Goal: Find specific page/section: Find specific page/section

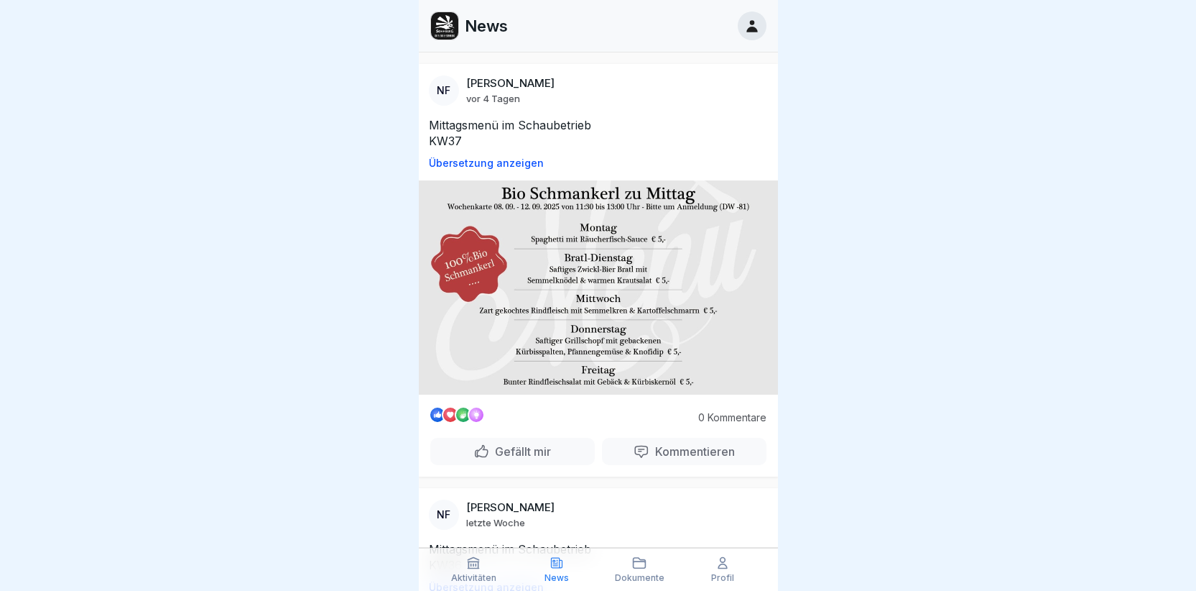
click at [752, 20] on icon at bounding box center [752, 26] width 11 height 12
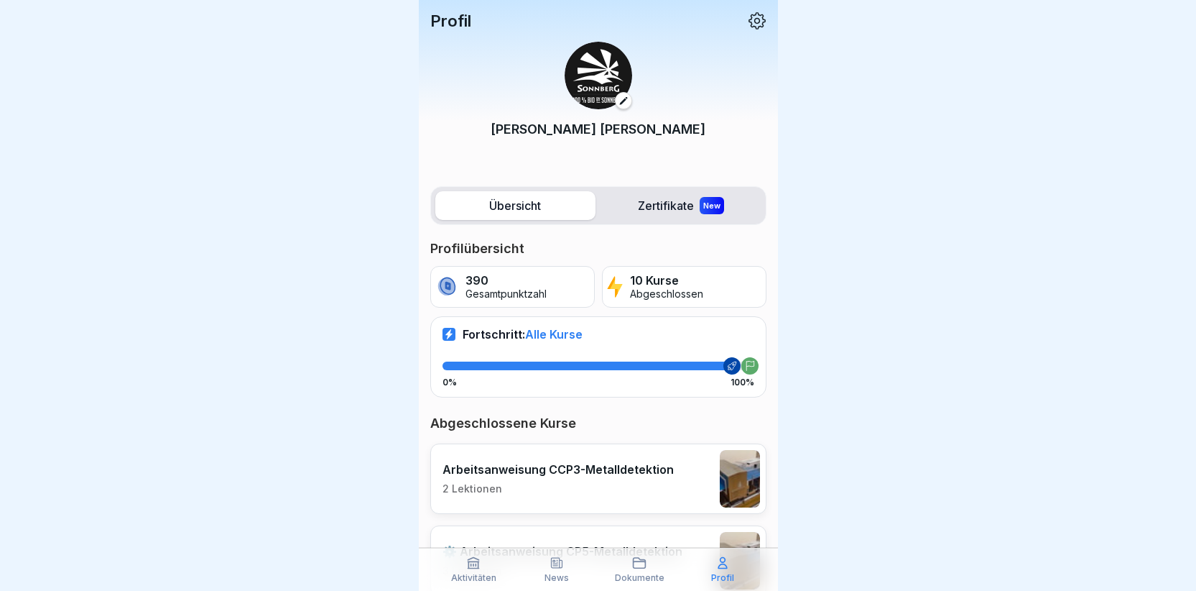
click at [463, 21] on p "Profil" at bounding box center [450, 20] width 41 height 19
click at [690, 204] on label "Zertifikate New" at bounding box center [681, 205] width 160 height 29
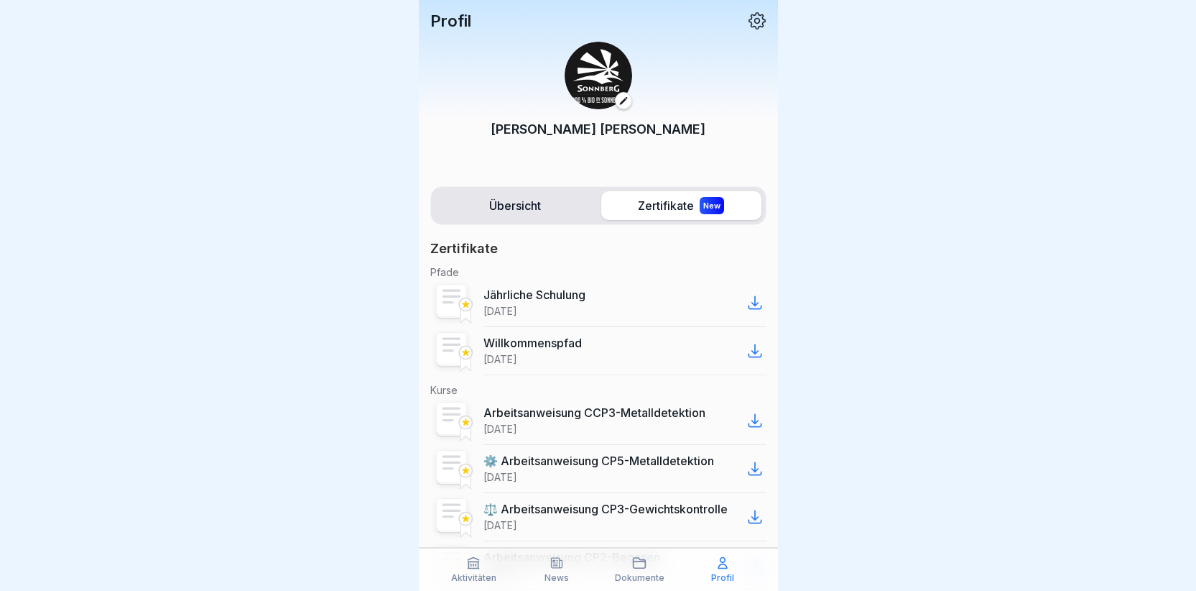
click at [749, 303] on icon at bounding box center [755, 303] width 12 height 12
click at [637, 558] on icon at bounding box center [640, 563] width 12 height 10
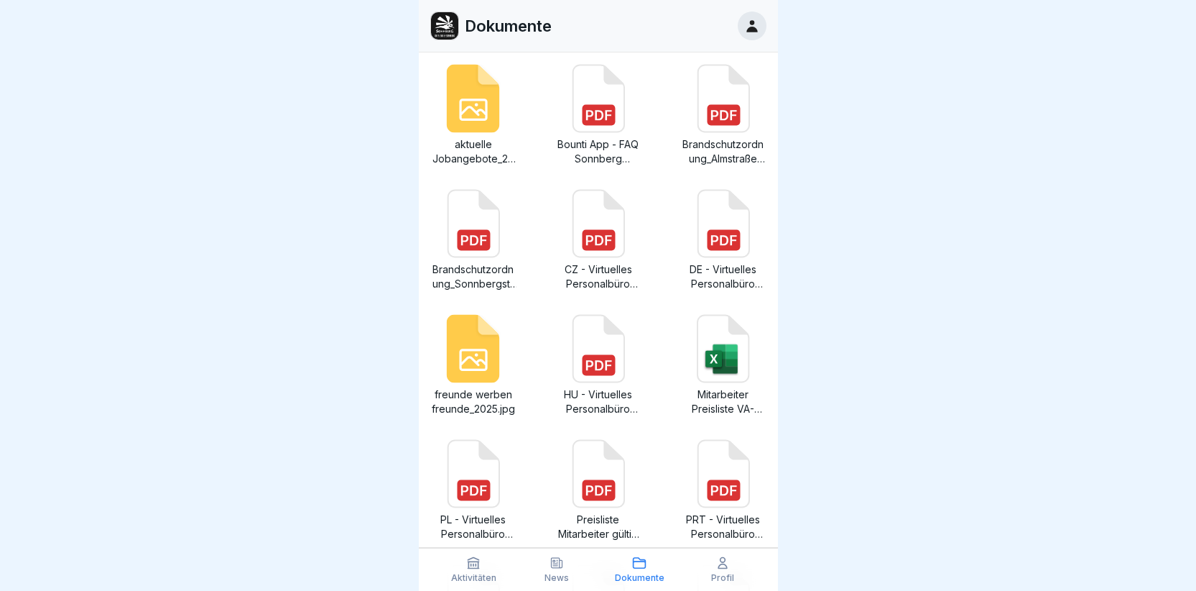
click at [714, 233] on rect at bounding box center [723, 240] width 33 height 21
click at [583, 228] on icon at bounding box center [598, 223] width 51 height 67
click at [486, 497] on rect at bounding box center [473, 490] width 33 height 21
